Goal: Task Accomplishment & Management: Manage account settings

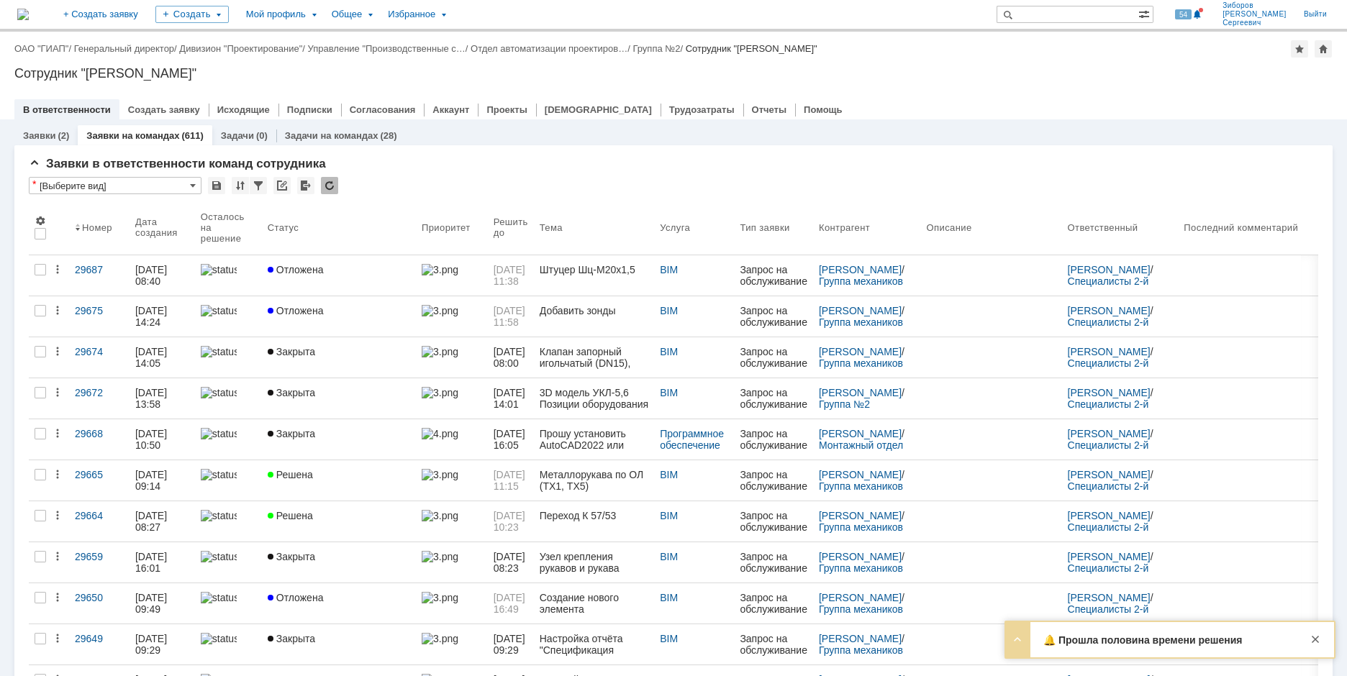
click at [1142, 633] on div "🔔 Прошла половина времени решения заявки 29078 Тема Огнепреградитель поз. FA301…" at bounding box center [1170, 639] width 328 height 35
click at [1148, 639] on strong "🔔 Прошла половина времени решения заявки 29078" at bounding box center [1142, 647] width 199 height 24
click at [1014, 639] on div at bounding box center [1017, 639] width 17 height 17
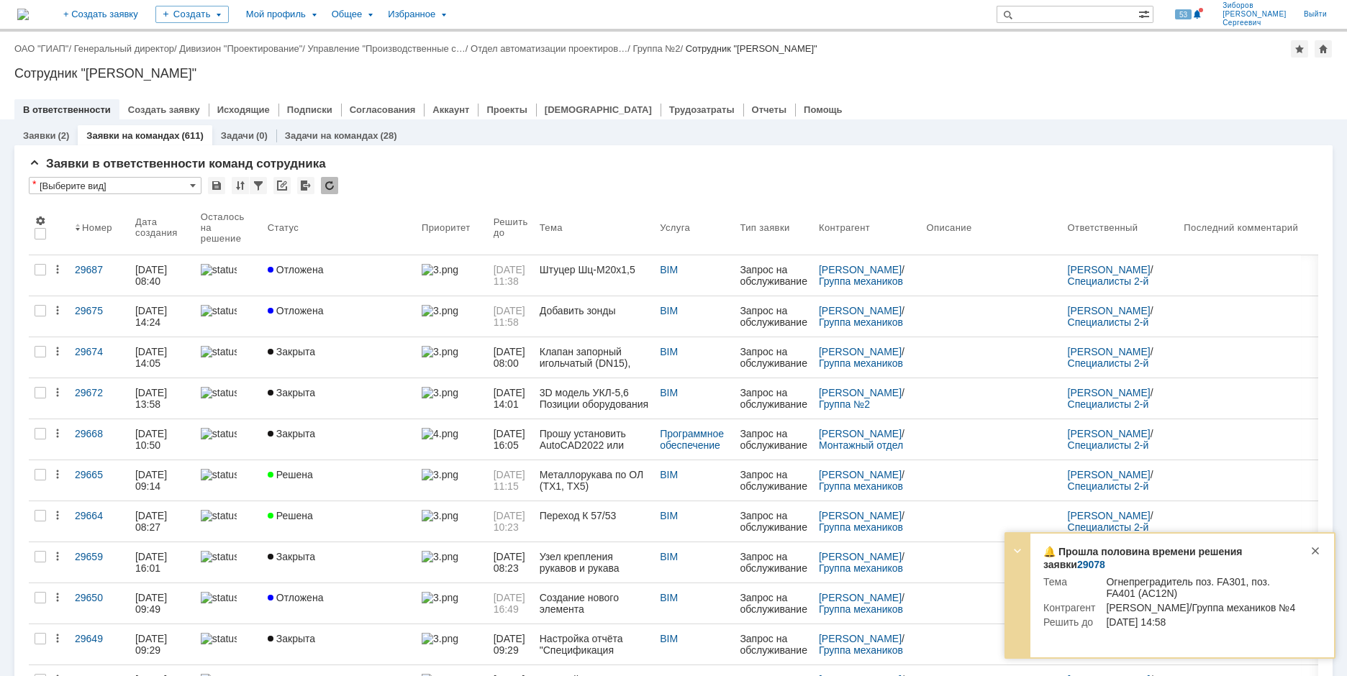
click at [1077, 566] on link "29078" at bounding box center [1091, 565] width 28 height 12
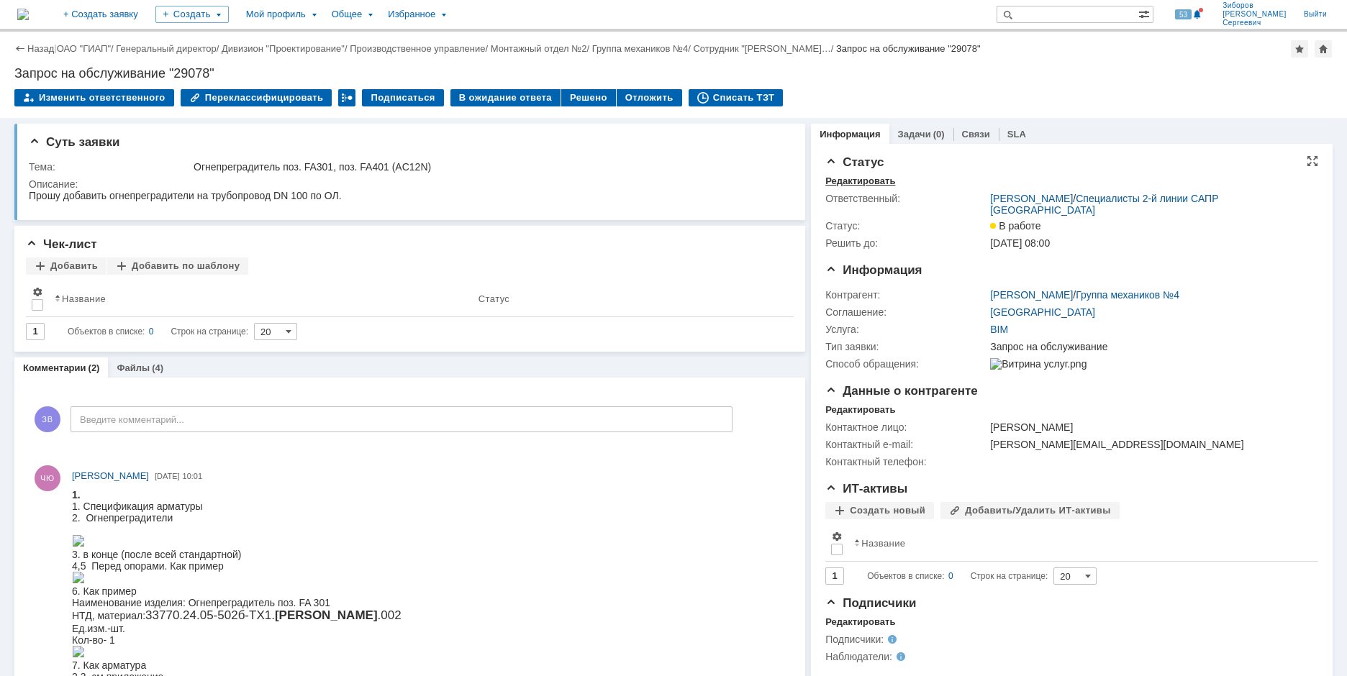
click at [866, 181] on div "Редактировать" at bounding box center [860, 182] width 70 height 12
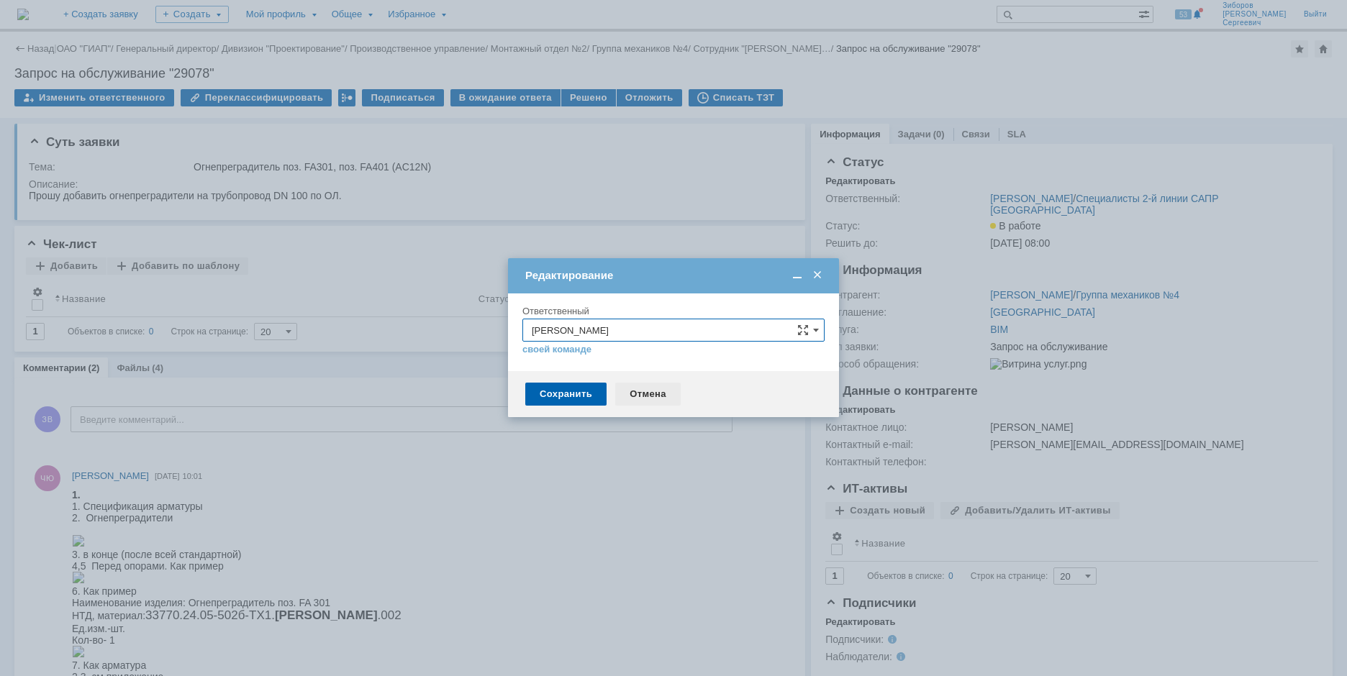
click at [659, 391] on div "Отмена" at bounding box center [647, 394] width 65 height 23
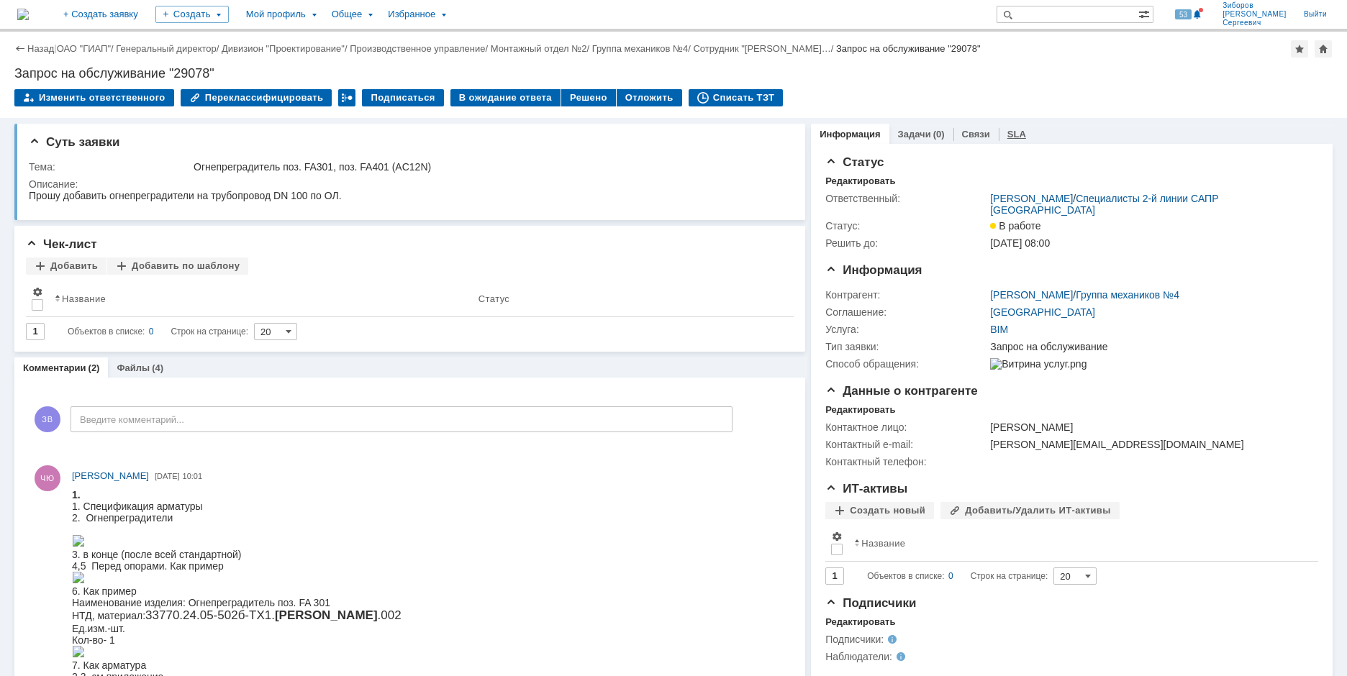
click at [1009, 124] on div "SLA" at bounding box center [1017, 134] width 36 height 21
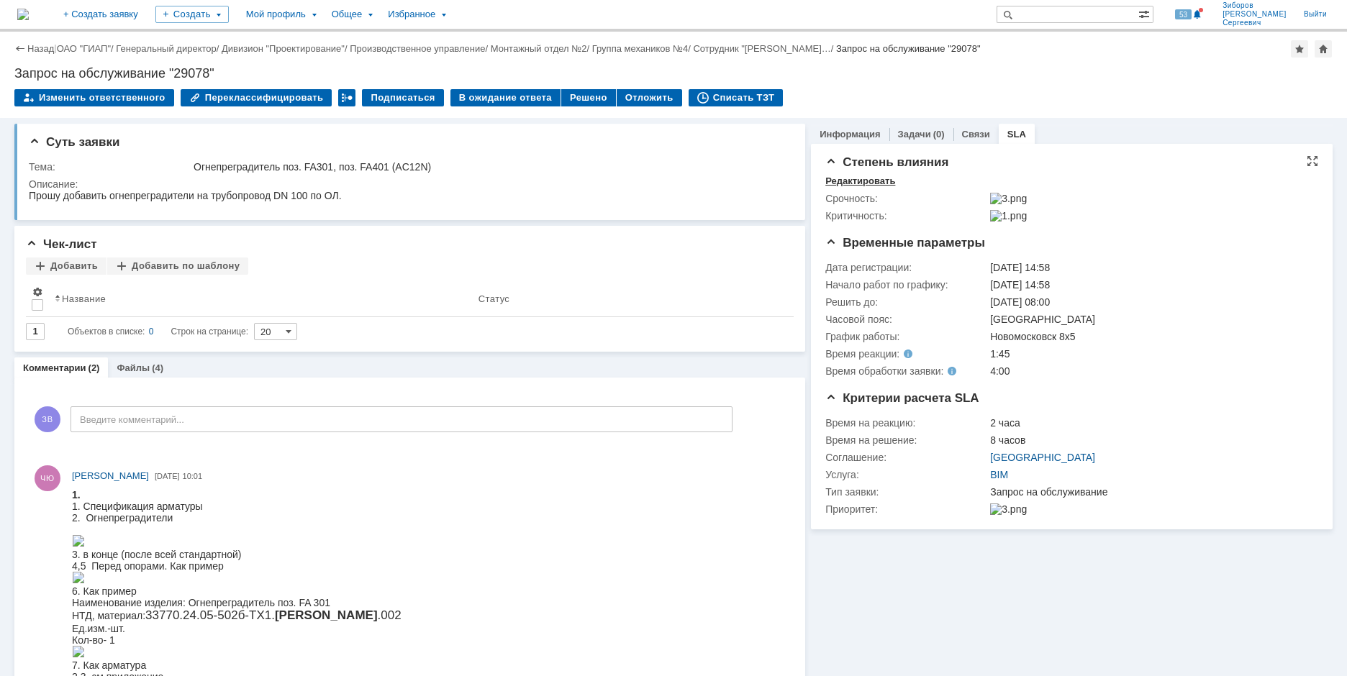
click at [841, 181] on div "Редактировать" at bounding box center [860, 182] width 70 height 12
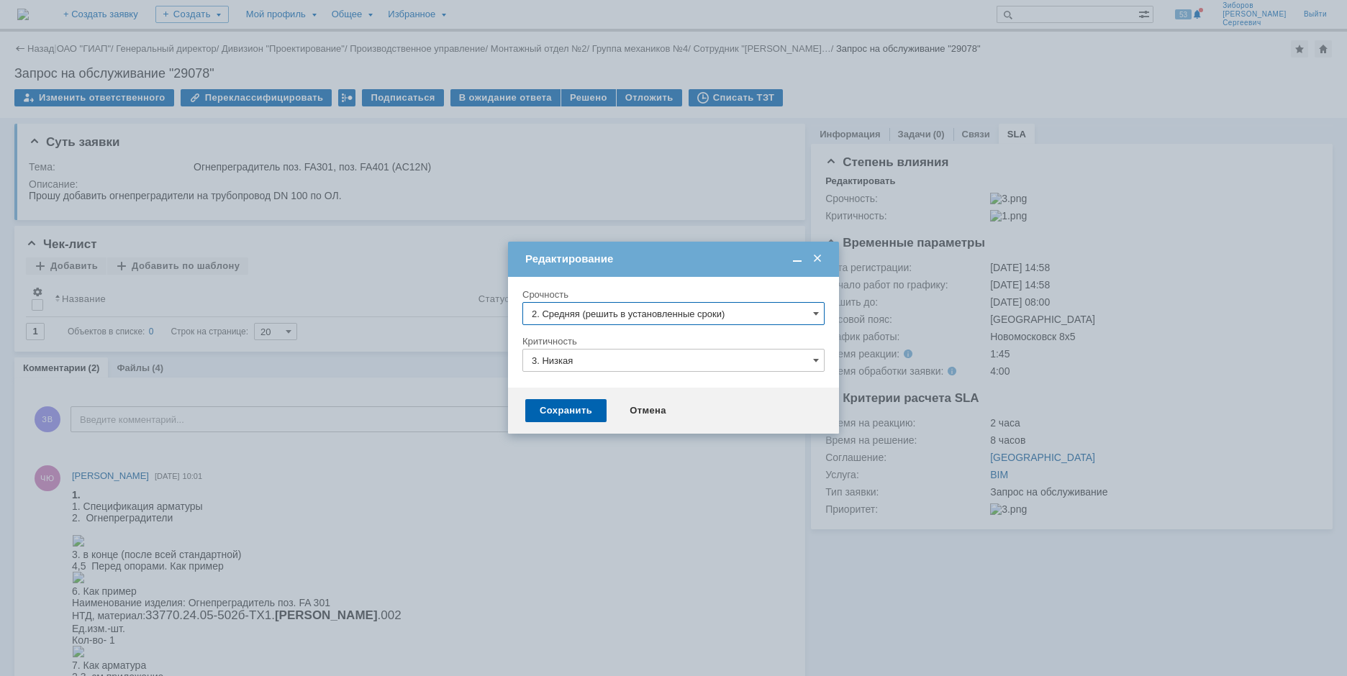
click at [812, 366] on input "3. Низкая" at bounding box center [673, 360] width 302 height 23
click at [709, 269] on td "Редактирование" at bounding box center [673, 259] width 331 height 35
type input "3. Низкая"
click at [660, 317] on input "2. Средняя (решить в установленные сроки)" at bounding box center [673, 313] width 302 height 23
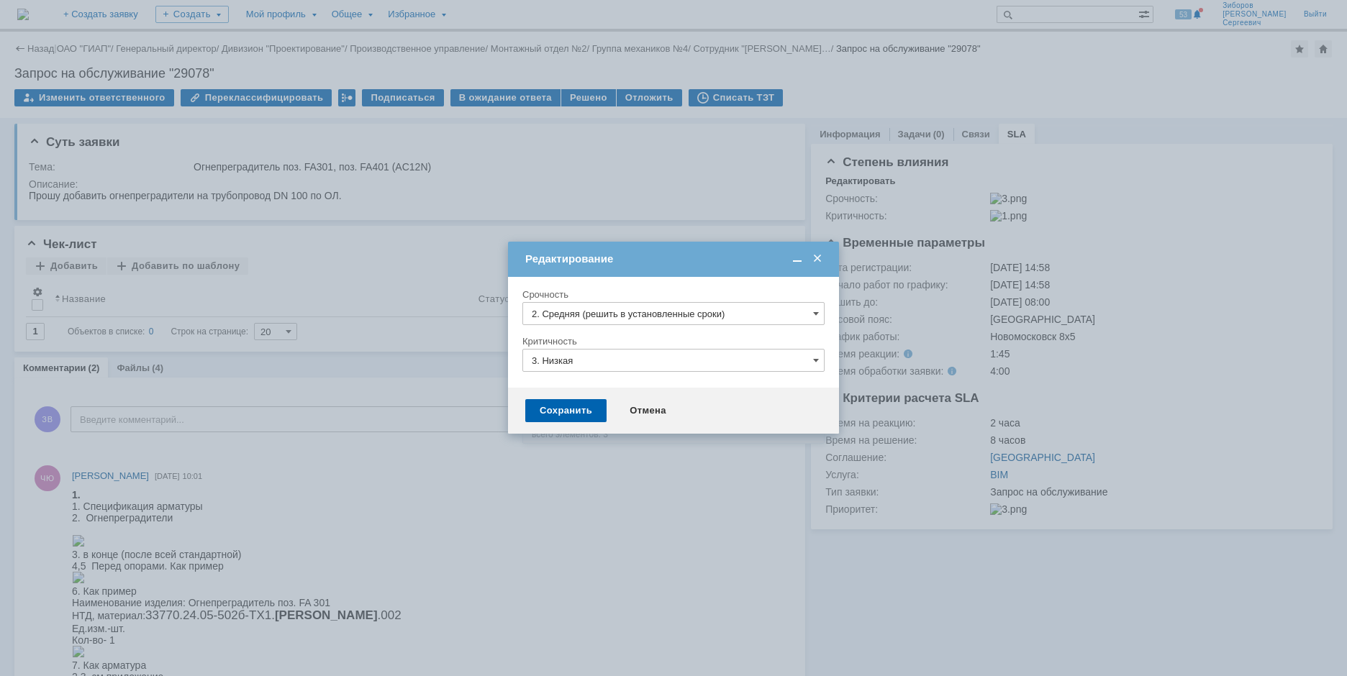
click at [607, 406] on div "3. Низкая (готовы подождать решение)" at bounding box center [673, 411] width 301 height 23
type input "3. Низкая (готовы подождать решение)"
click at [573, 409] on div "Сохранить" at bounding box center [565, 410] width 81 height 23
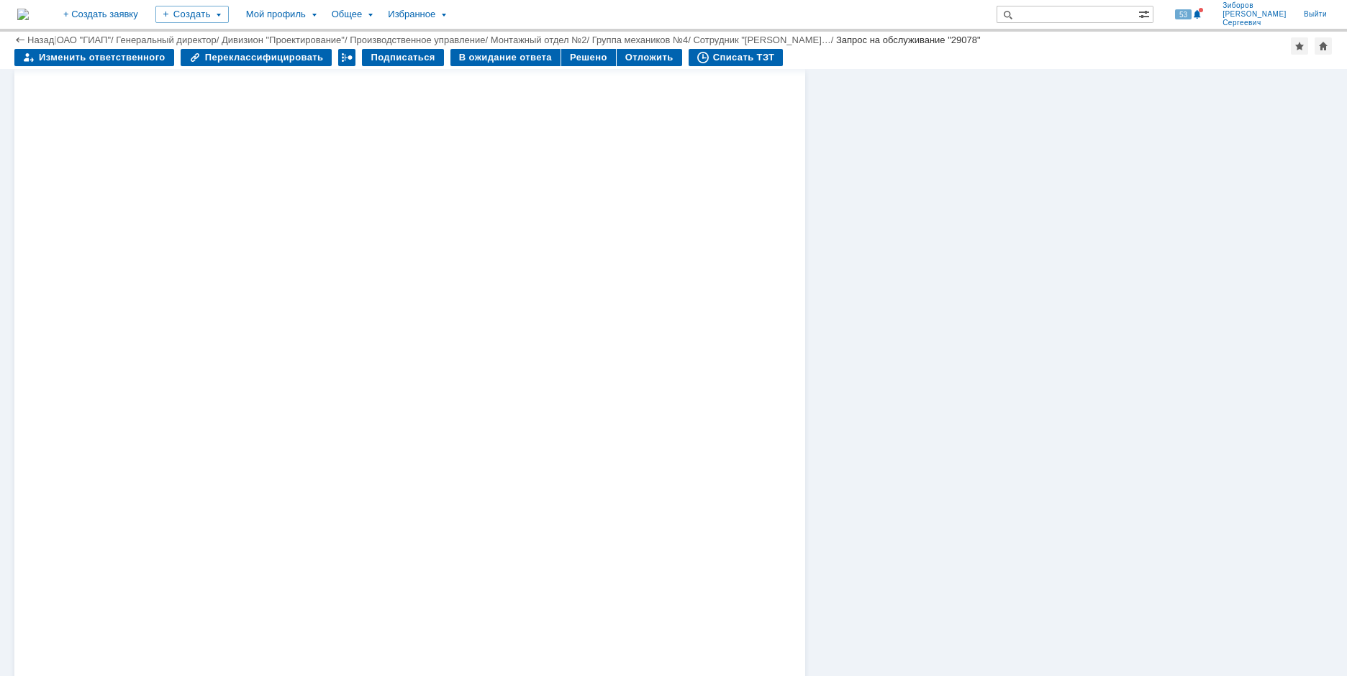
scroll to position [720, 0]
